Goal: Information Seeking & Learning: Learn about a topic

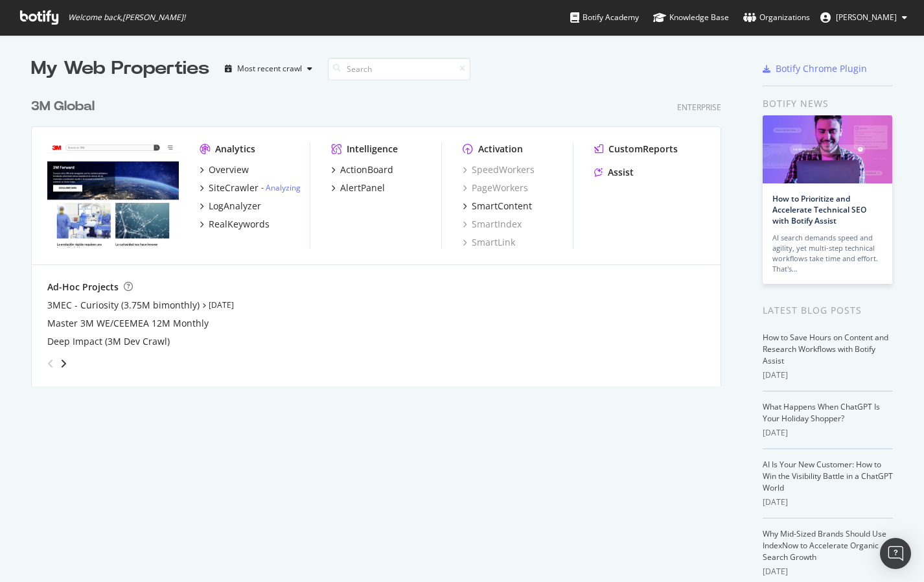
scroll to position [572, 905]
click at [225, 171] on div "Overview" at bounding box center [229, 169] width 40 height 13
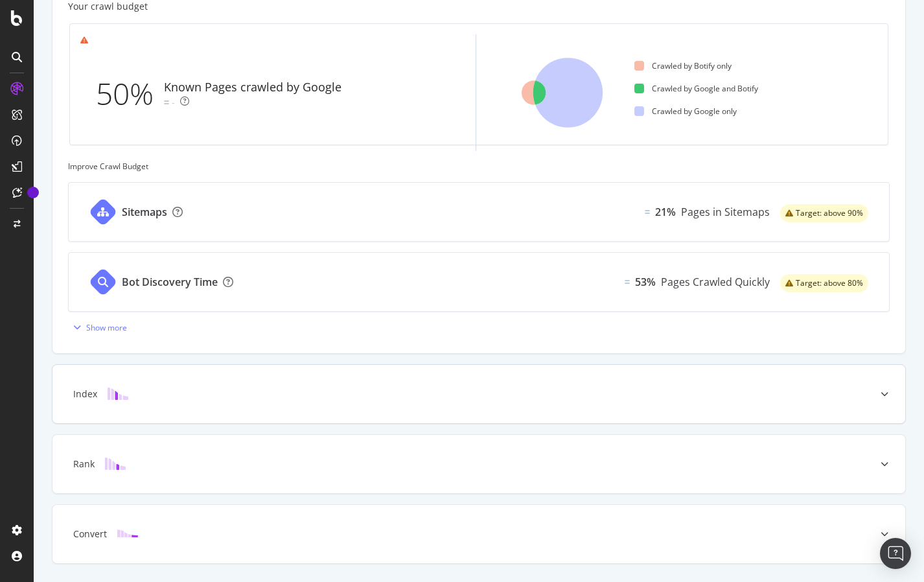
scroll to position [389, 0]
